Goal: Communication & Community: Ask a question

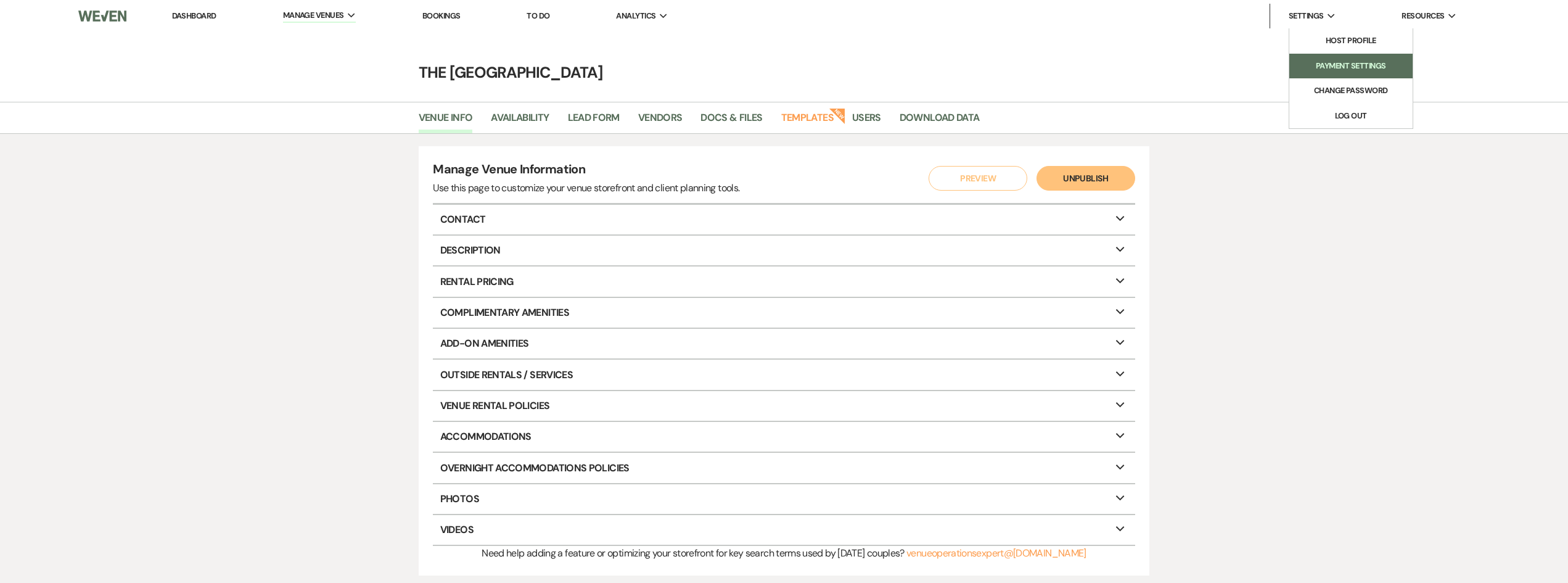
click at [1327, 58] on link "Payment Settings" at bounding box center [1351, 65] width 123 height 25
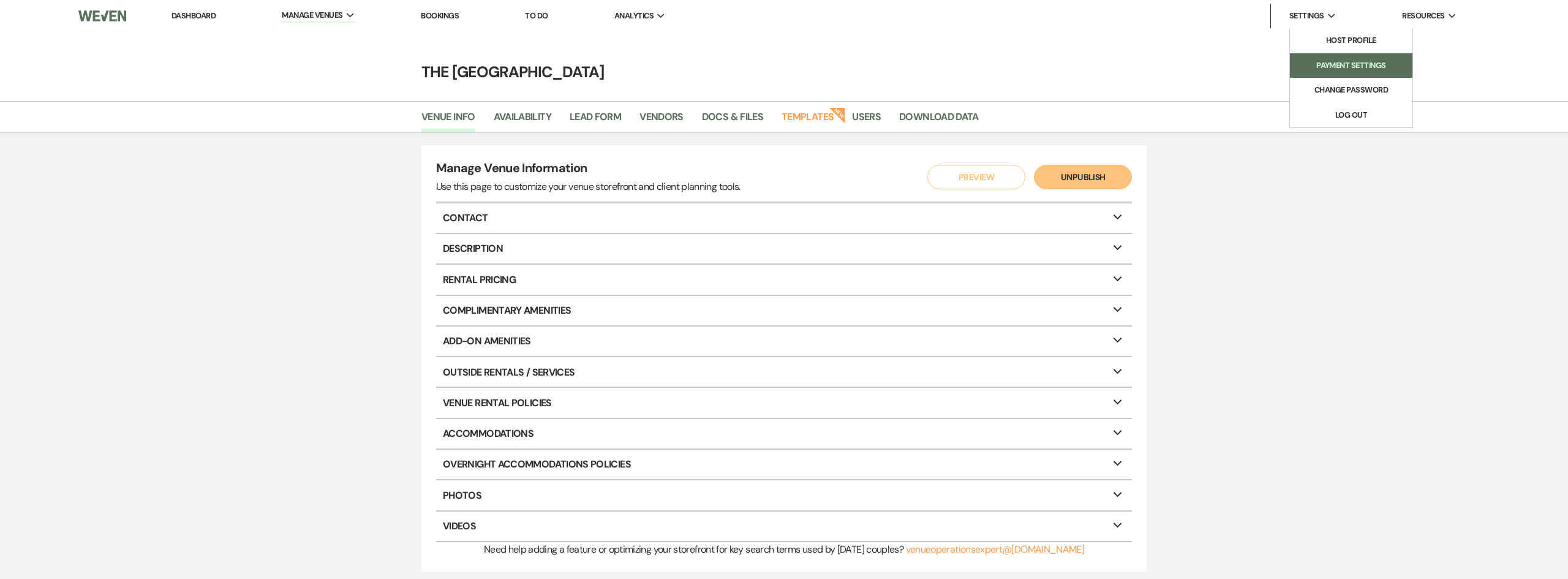
select select "851"
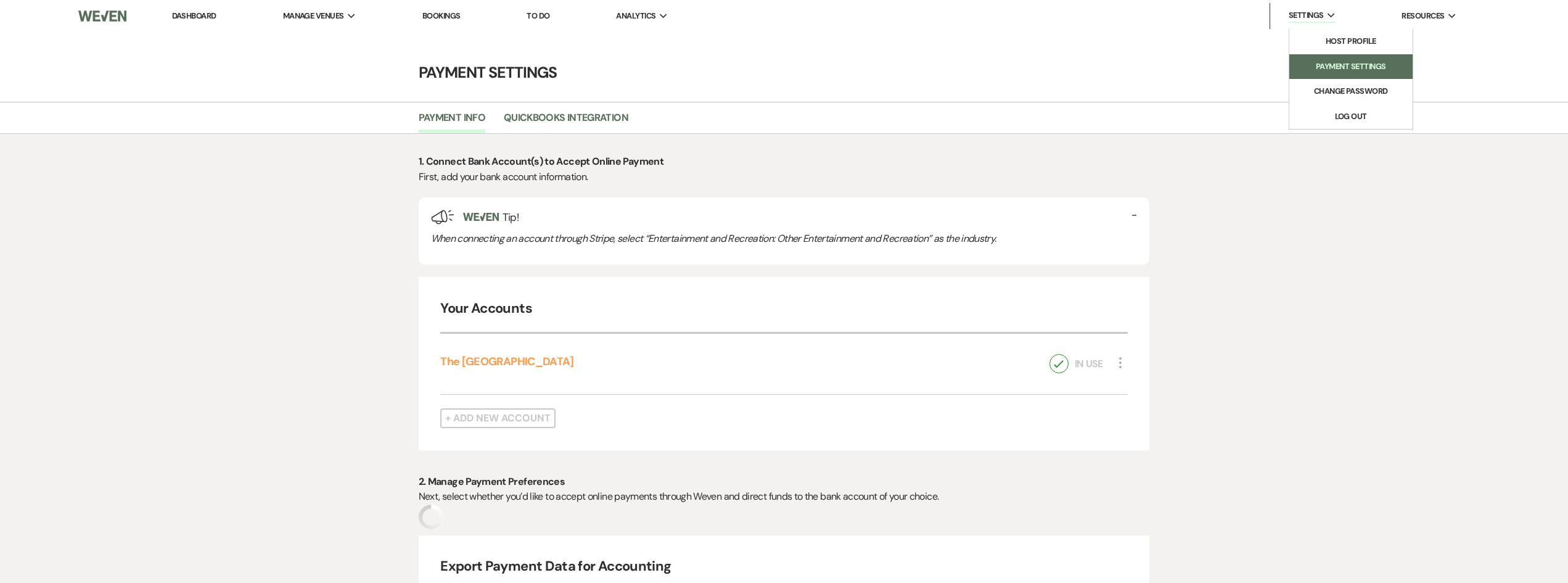
select select "true"
select select "339"
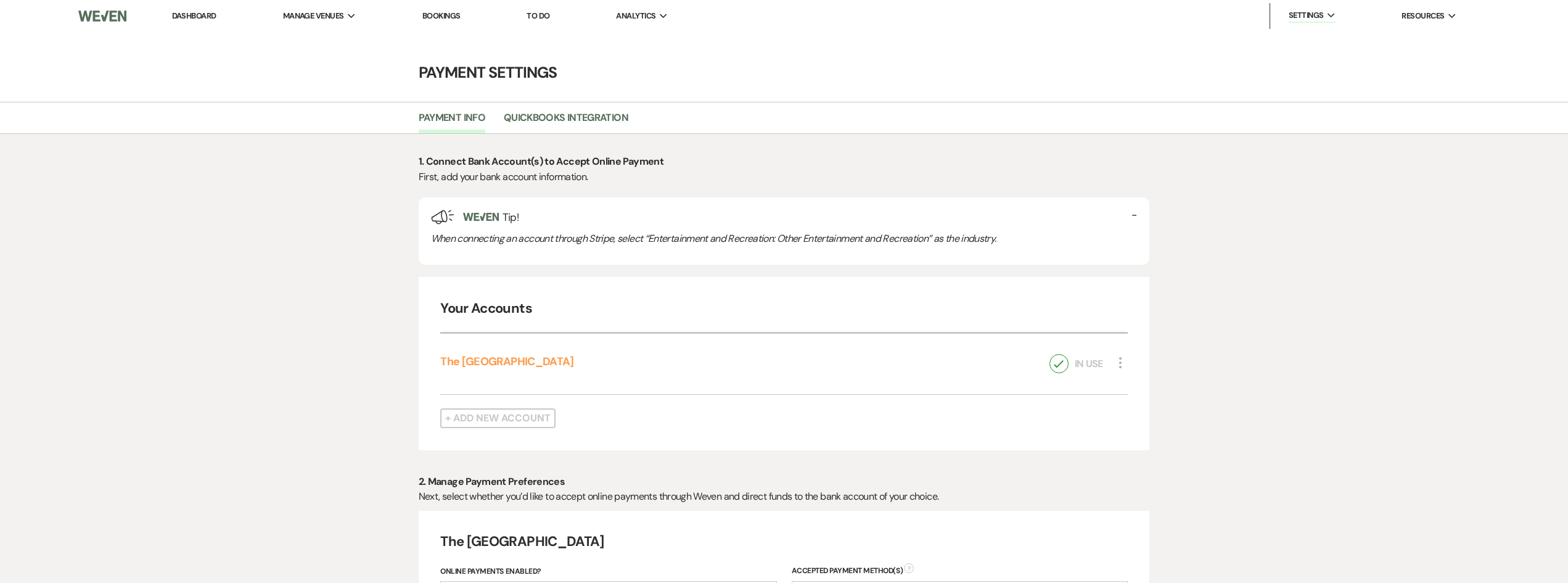
click at [1117, 361] on icon "More" at bounding box center [1121, 363] width 15 height 15
click at [1136, 383] on icon "Pencil" at bounding box center [1133, 386] width 10 height 10
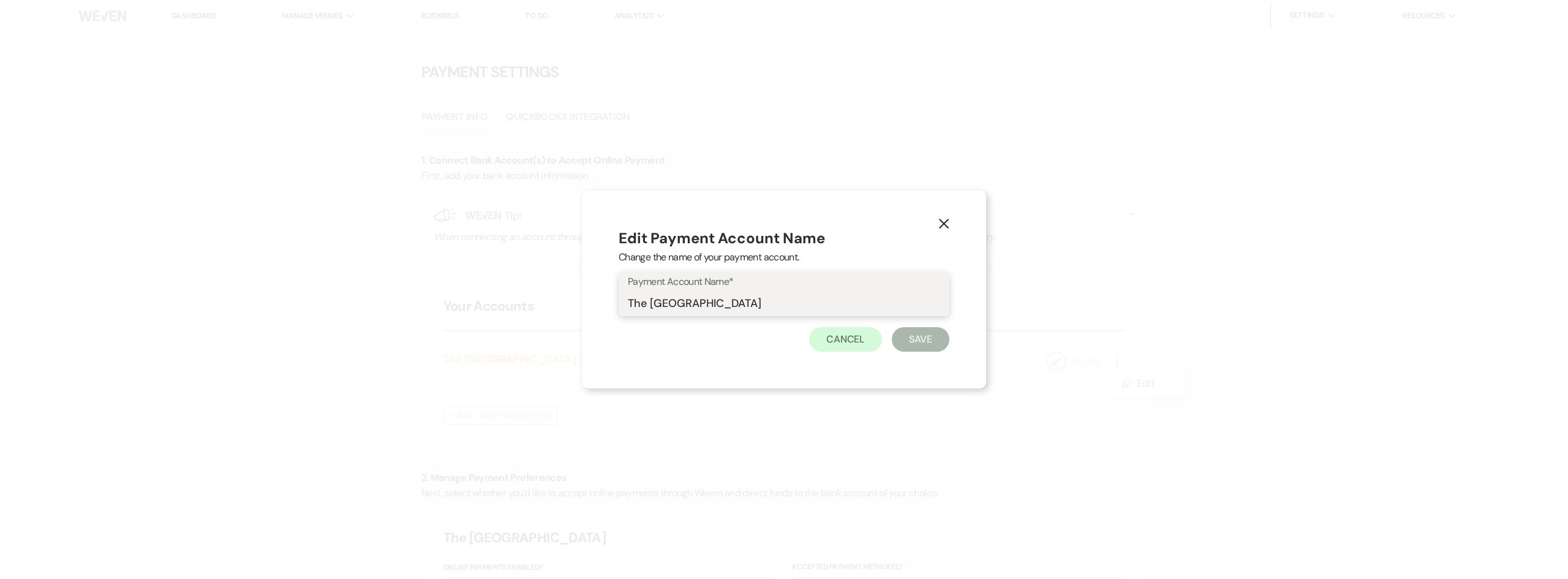
click at [806, 304] on input "The [GEOGRAPHIC_DATA]" at bounding box center [784, 303] width 312 height 24
click at [942, 221] on icon "X" at bounding box center [944, 224] width 11 height 11
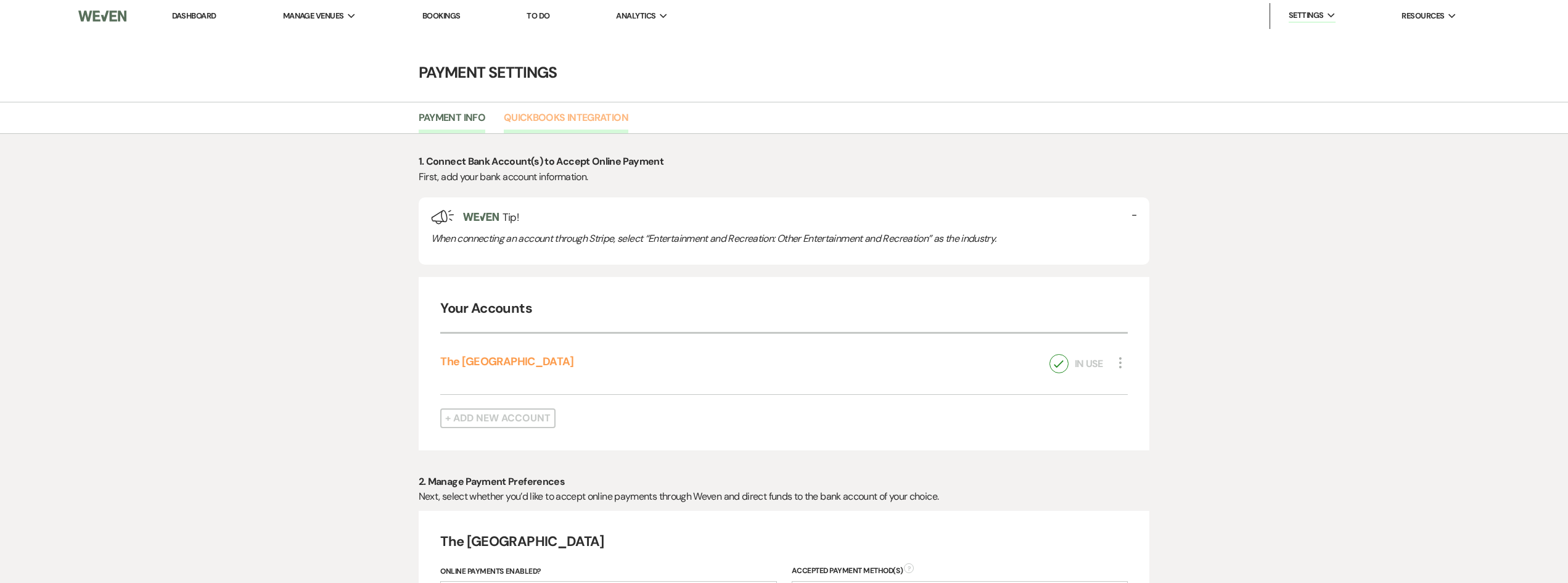
click at [522, 116] on link "Quickbooks Integration" at bounding box center [566, 121] width 125 height 23
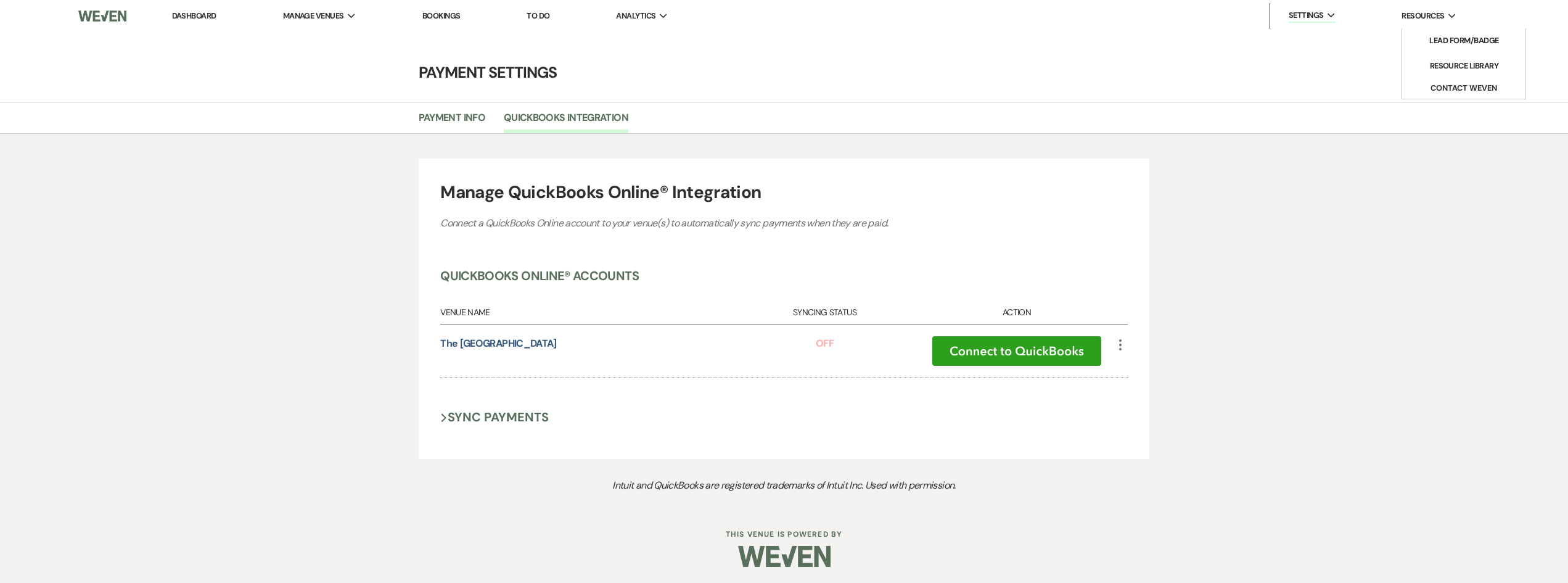
click at [1445, 16] on div "Resources Expand" at bounding box center [1429, 16] width 55 height 13
click at [1472, 89] on button "Contact Weven" at bounding box center [1464, 88] width 123 height 20
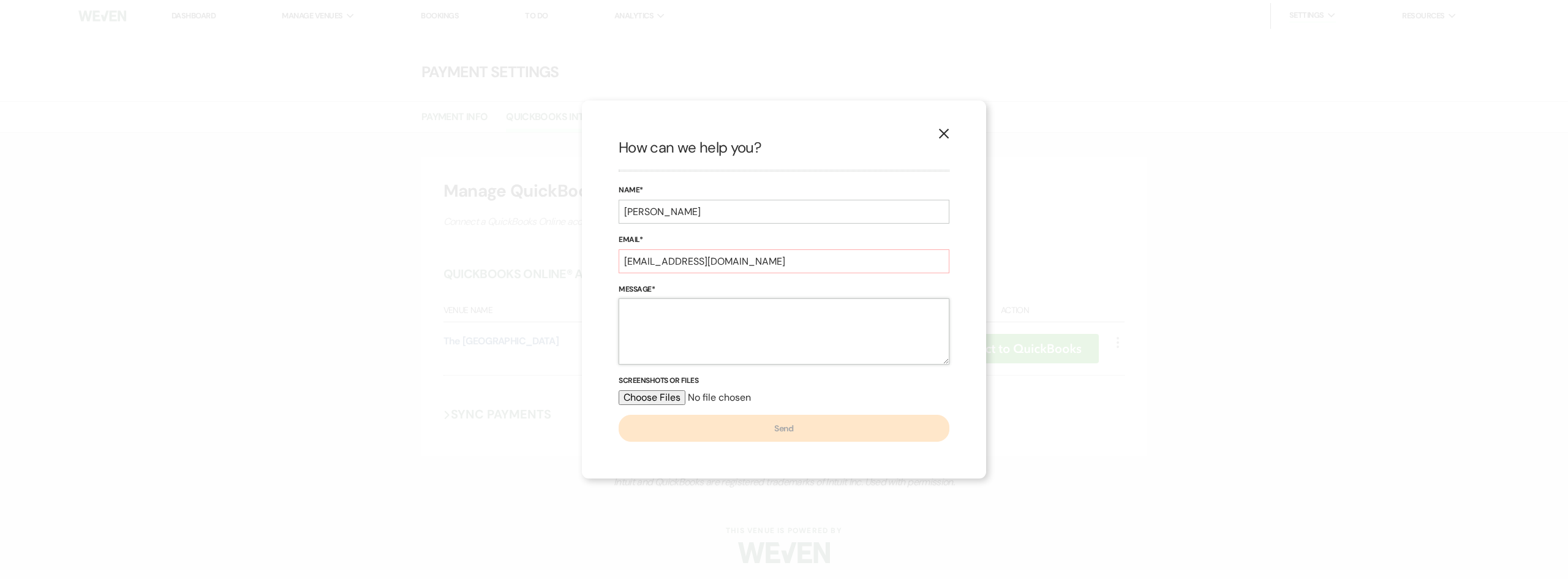
click at [793, 323] on textarea "Message*" at bounding box center [784, 331] width 331 height 66
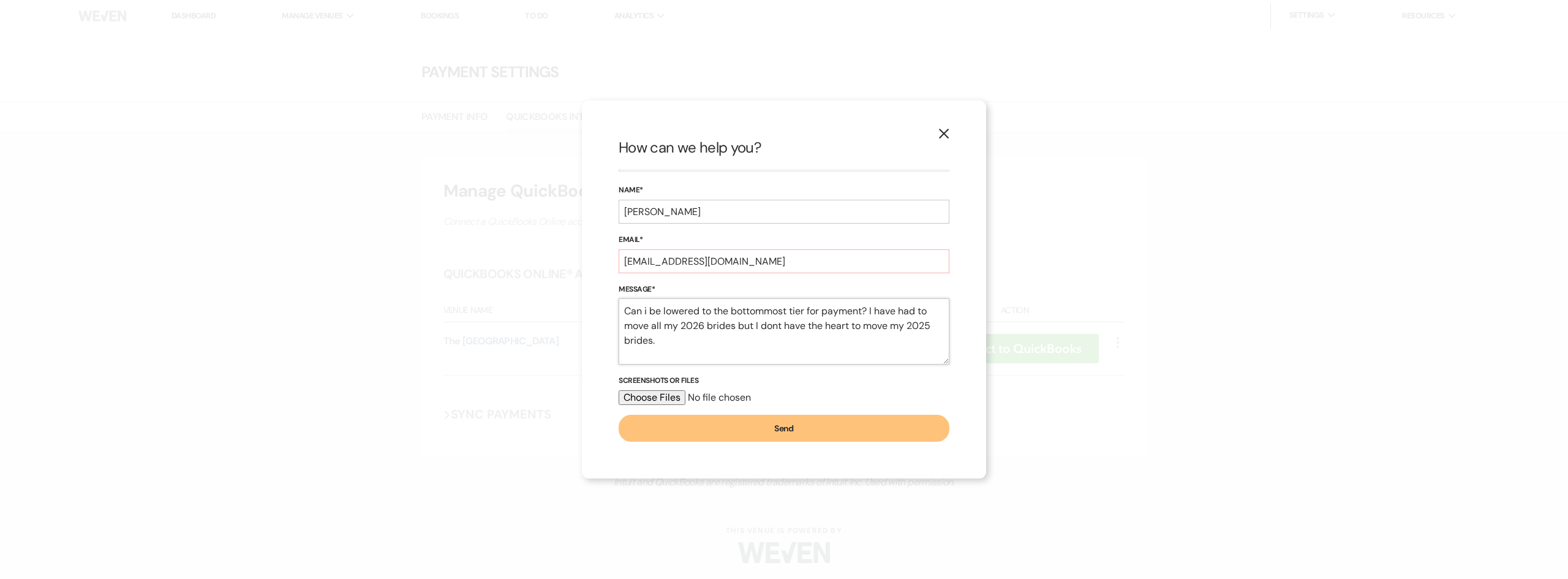
click at [647, 307] on textarea "Can i be lowered to the bottommost tier for payment? I have had to move all my …" at bounding box center [784, 331] width 331 height 66
click at [712, 342] on textarea "Can I be lowered to the bottommost tier for payment? I have had to move all my …" at bounding box center [784, 331] width 331 height 66
type textarea "Can I be lowered to the bottommost tier for payment? I have had to move all my …"
click at [876, 415] on button "Send" at bounding box center [784, 428] width 331 height 27
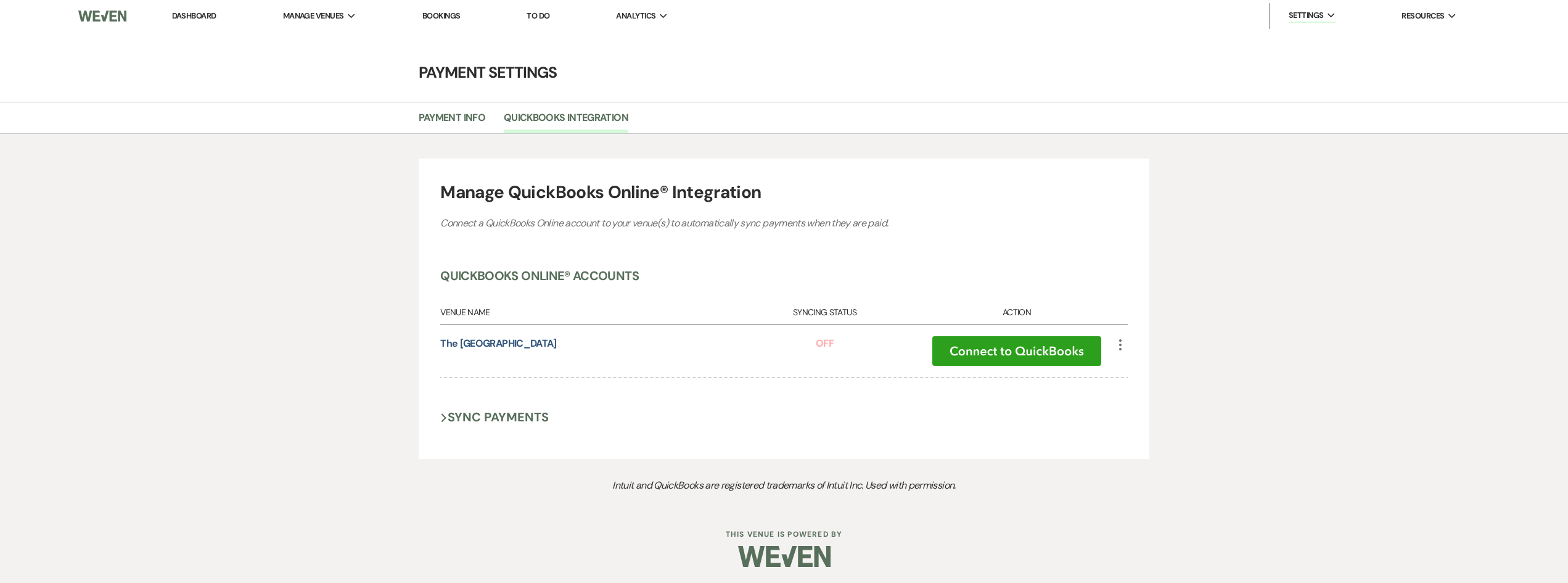
scroll to position [3, 0]
click at [196, 10] on link "Dashboard" at bounding box center [194, 13] width 45 height 11
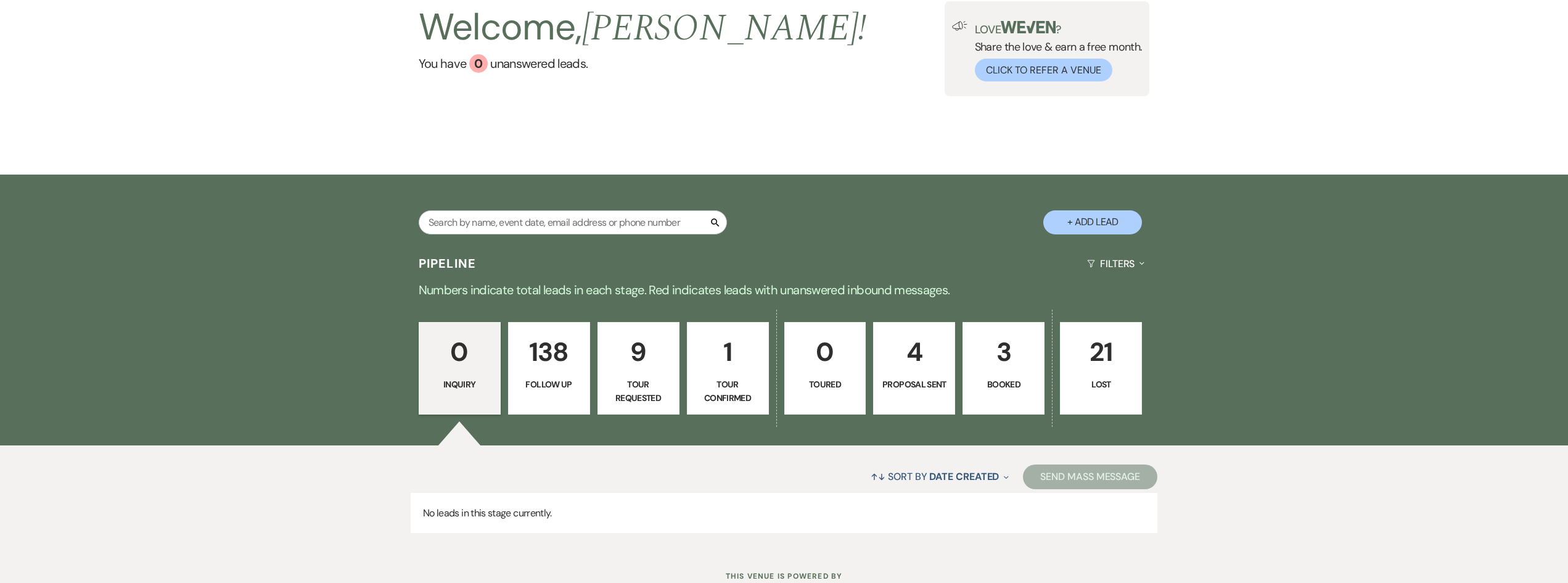
scroll to position [154, 0]
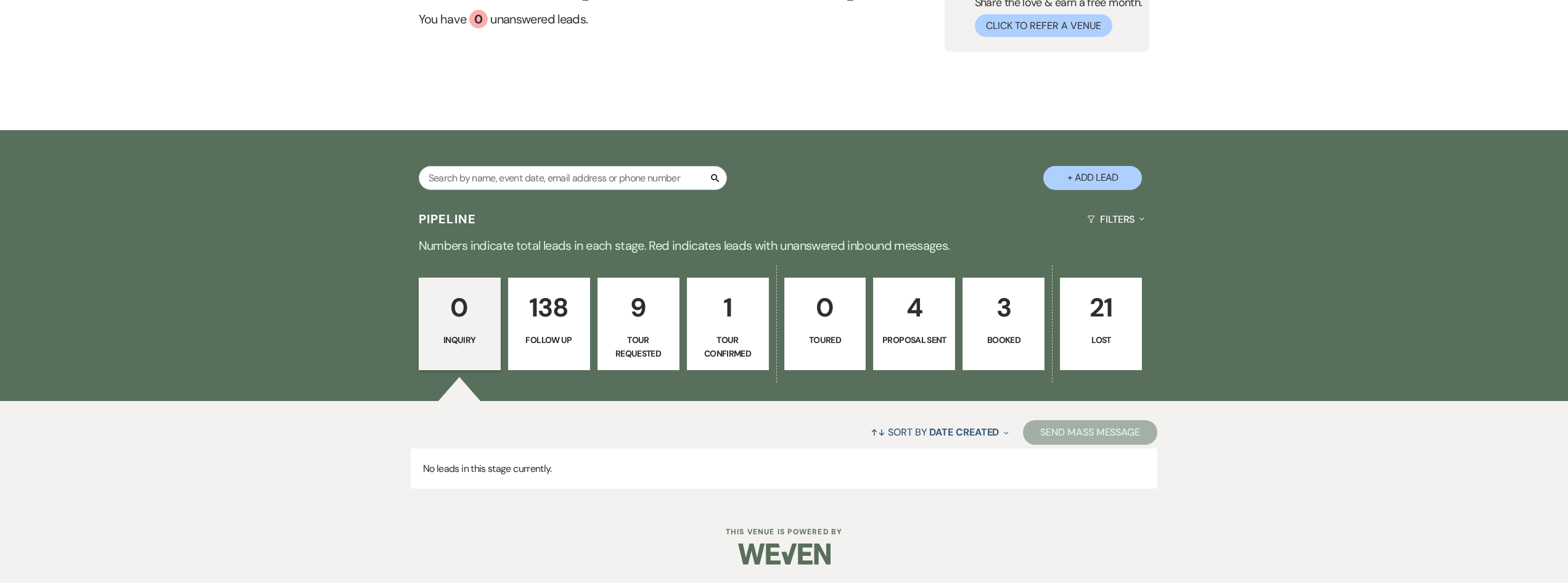
click at [724, 325] on p "1" at bounding box center [728, 308] width 66 height 42
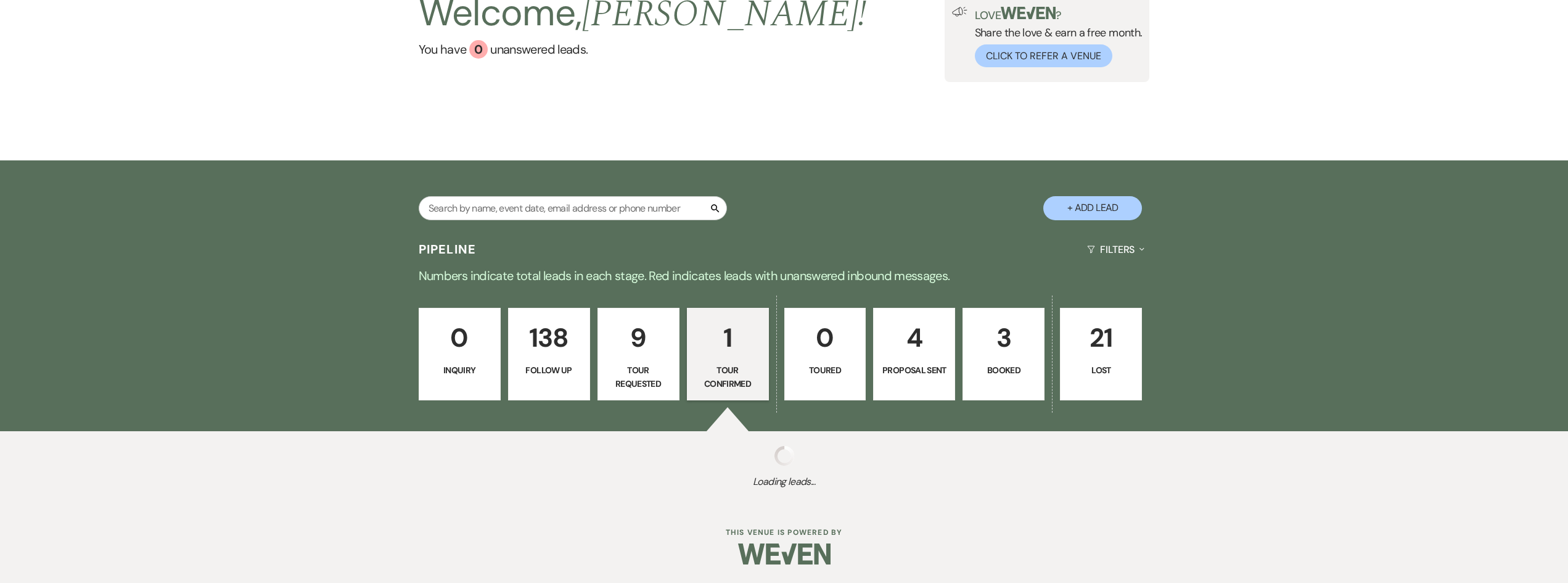
select select "4"
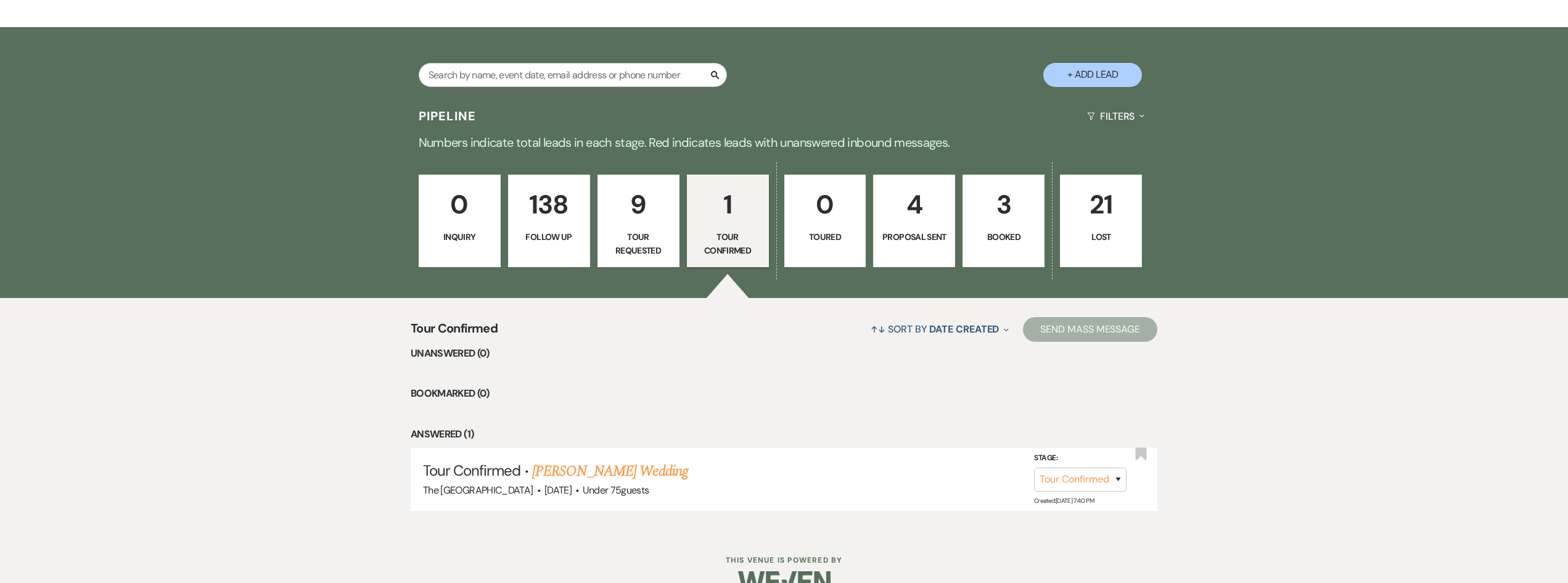
scroll to position [285, 0]
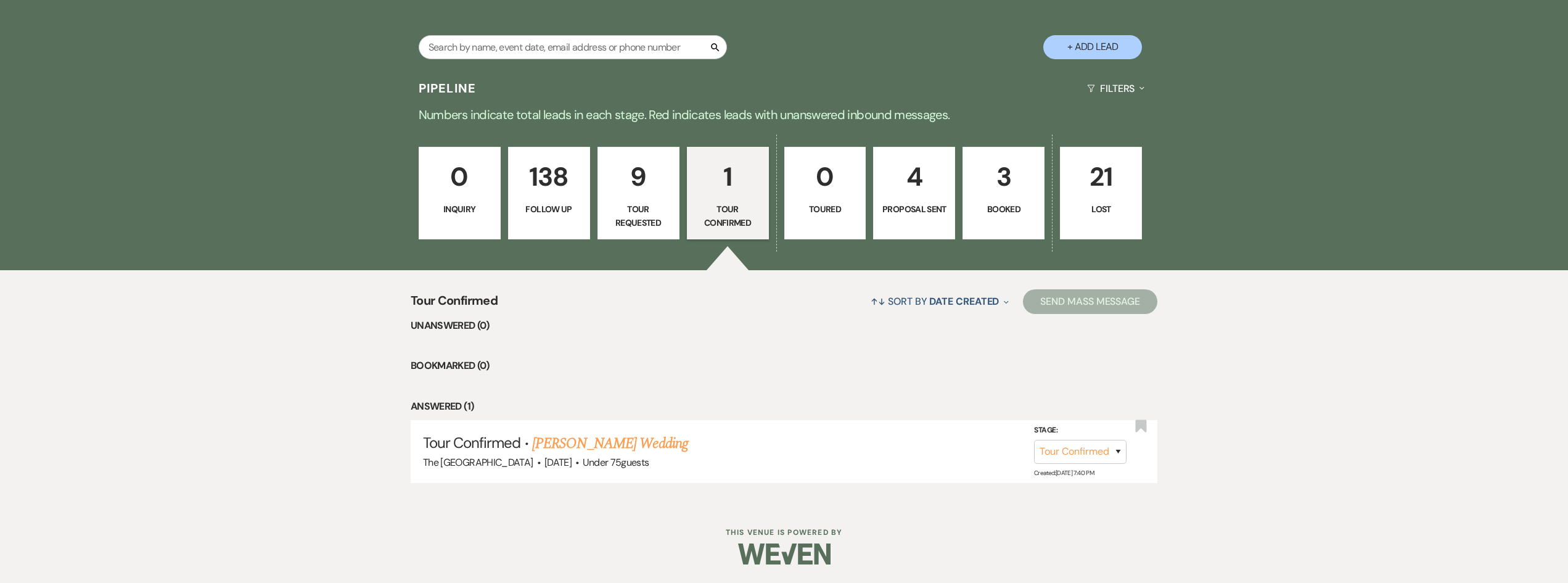
click at [829, 202] on p "Toured" at bounding box center [825, 209] width 66 height 14
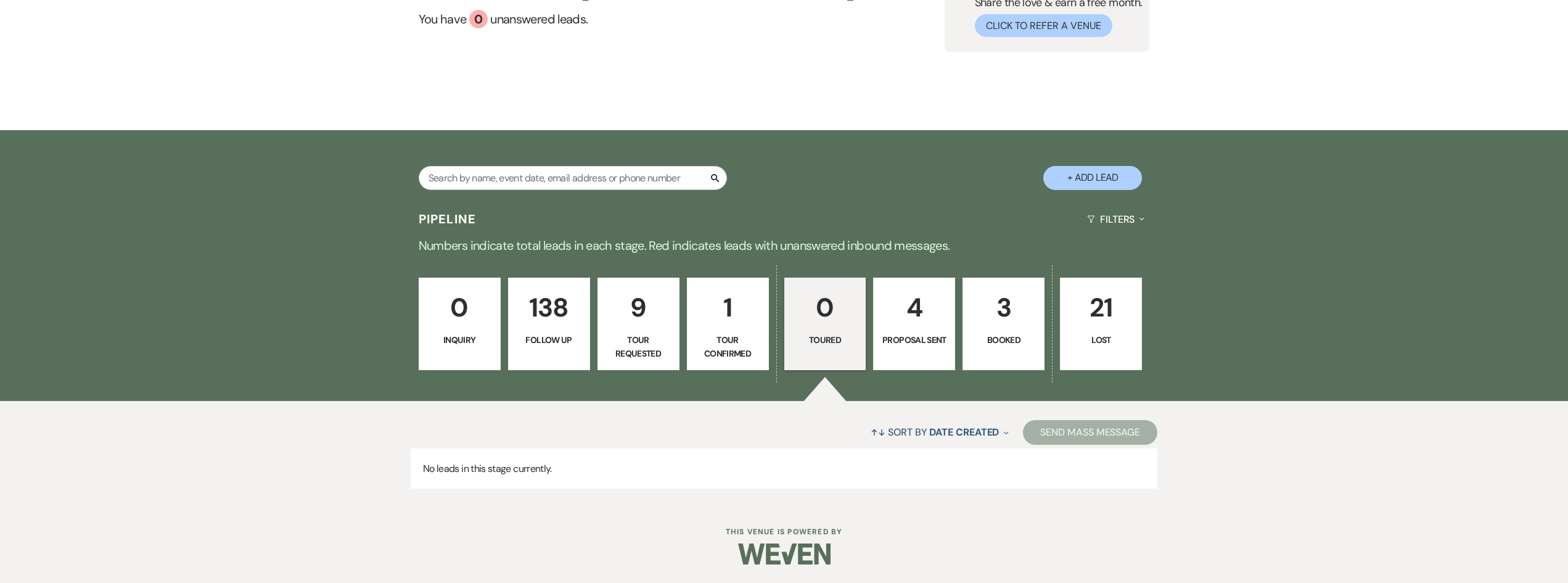
click at [917, 338] on p "Proposal Sent" at bounding box center [914, 340] width 66 height 14
select select "6"
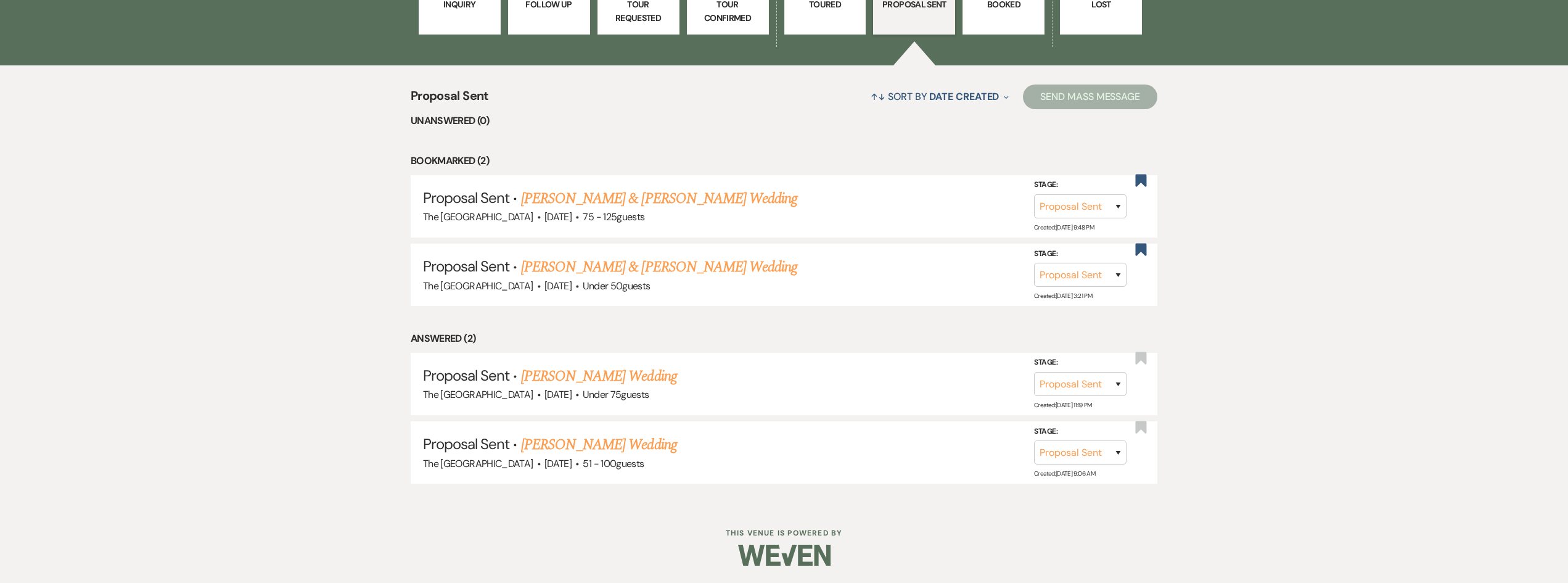
scroll to position [490, 0]
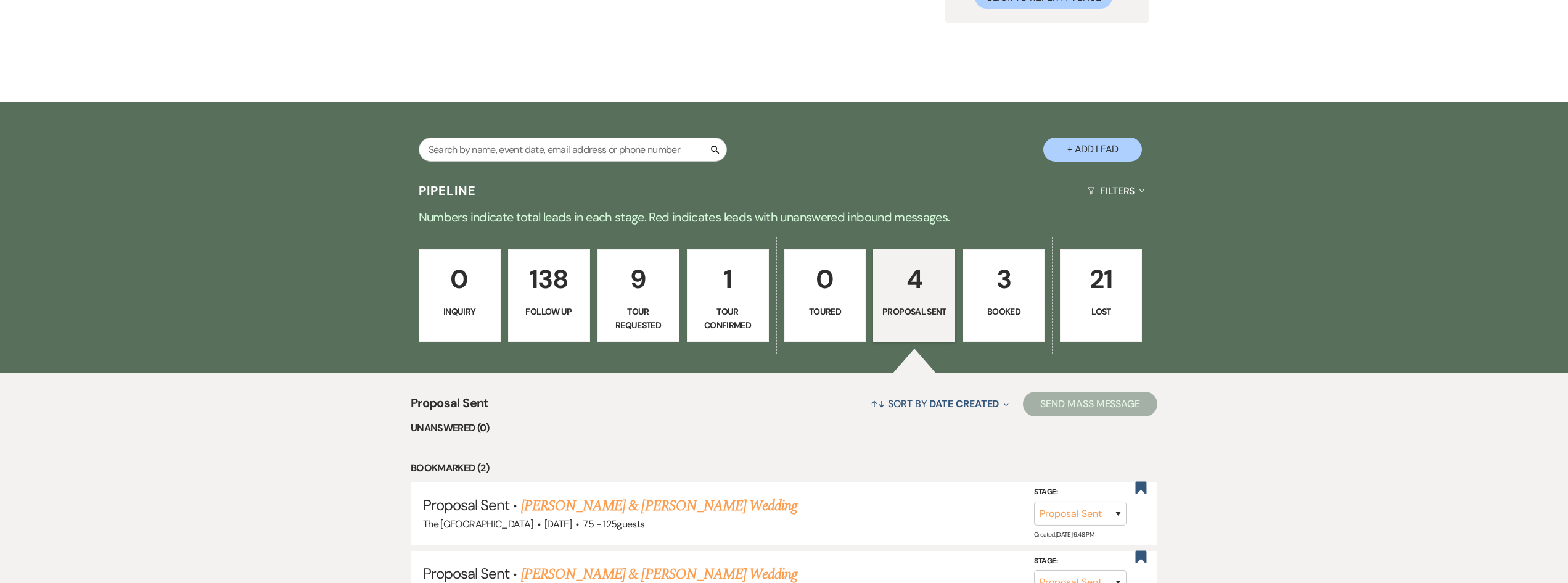
click at [996, 295] on p "3" at bounding box center [1004, 280] width 66 height 42
